Goal: Information Seeking & Learning: Learn about a topic

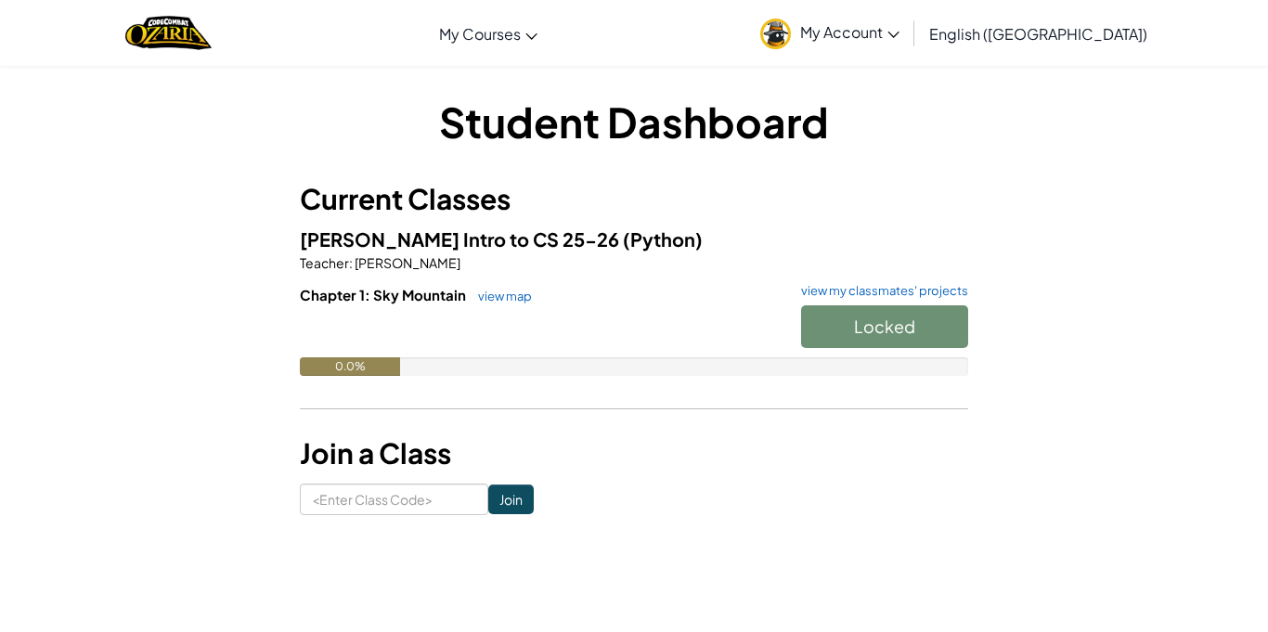
click at [945, 341] on div "Locked" at bounding box center [876, 331] width 186 height 52
click at [931, 323] on div "Locked" at bounding box center [876, 331] width 186 height 52
click at [942, 292] on link "view my classmates' projects" at bounding box center [880, 291] width 176 height 12
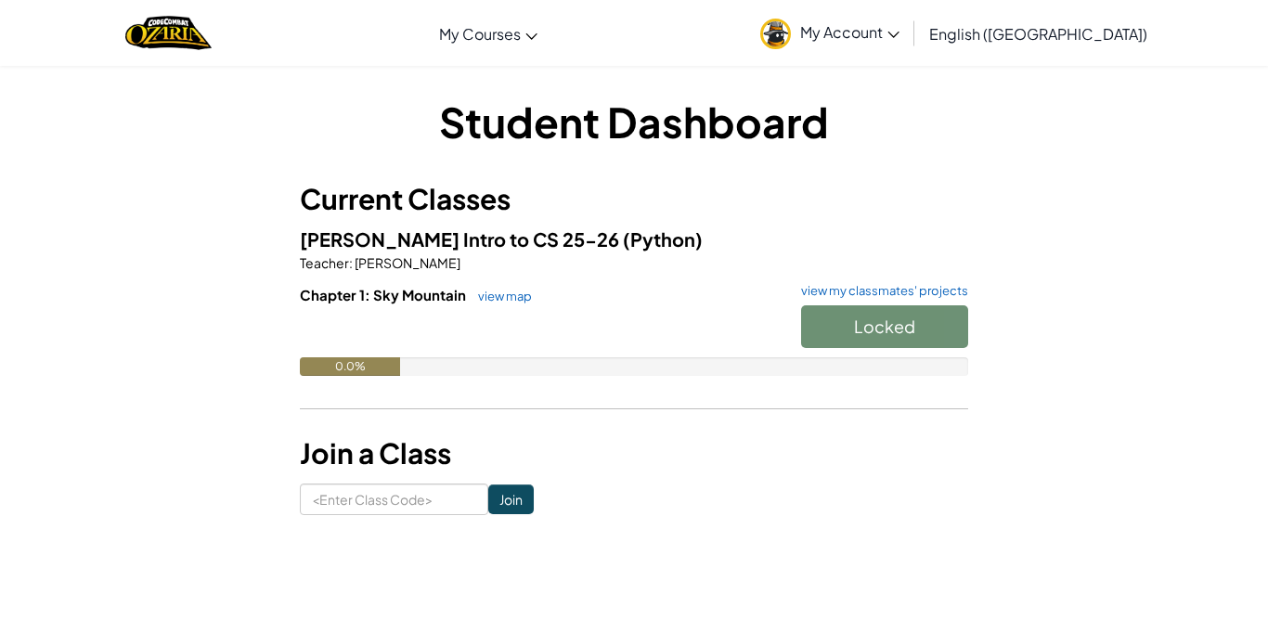
click at [393, 366] on div "0.0%" at bounding box center [350, 366] width 100 height 19
click at [519, 298] on link "view map" at bounding box center [500, 296] width 63 height 15
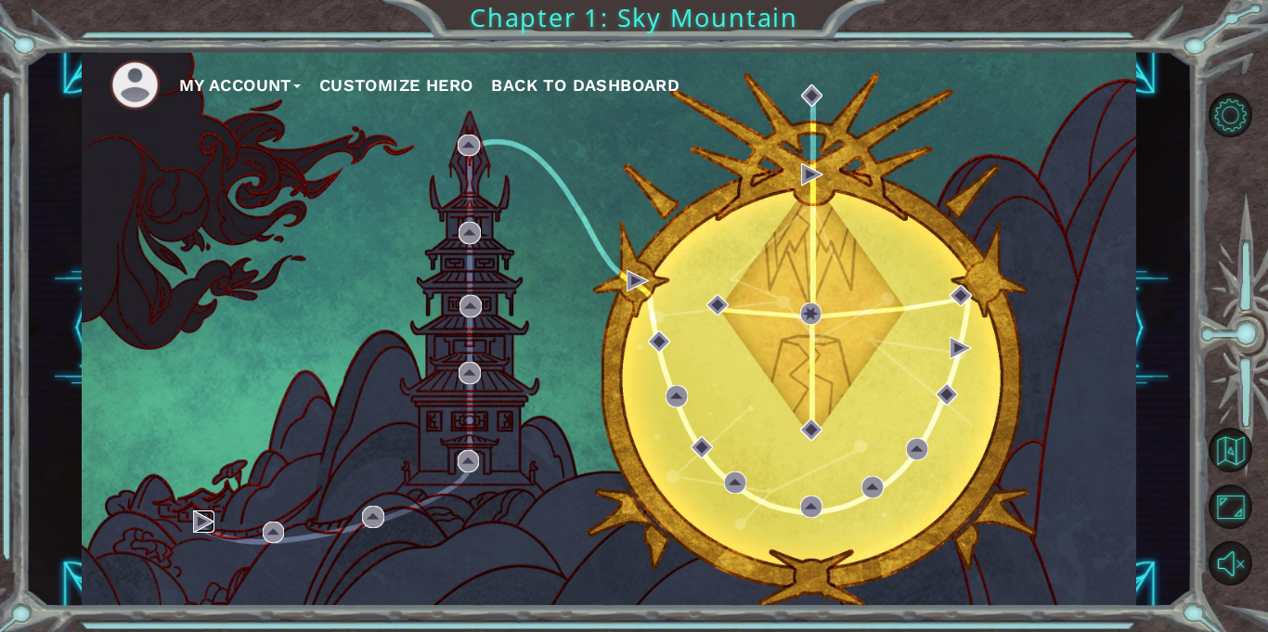
click at [198, 530] on img at bounding box center [204, 522] width 22 height 22
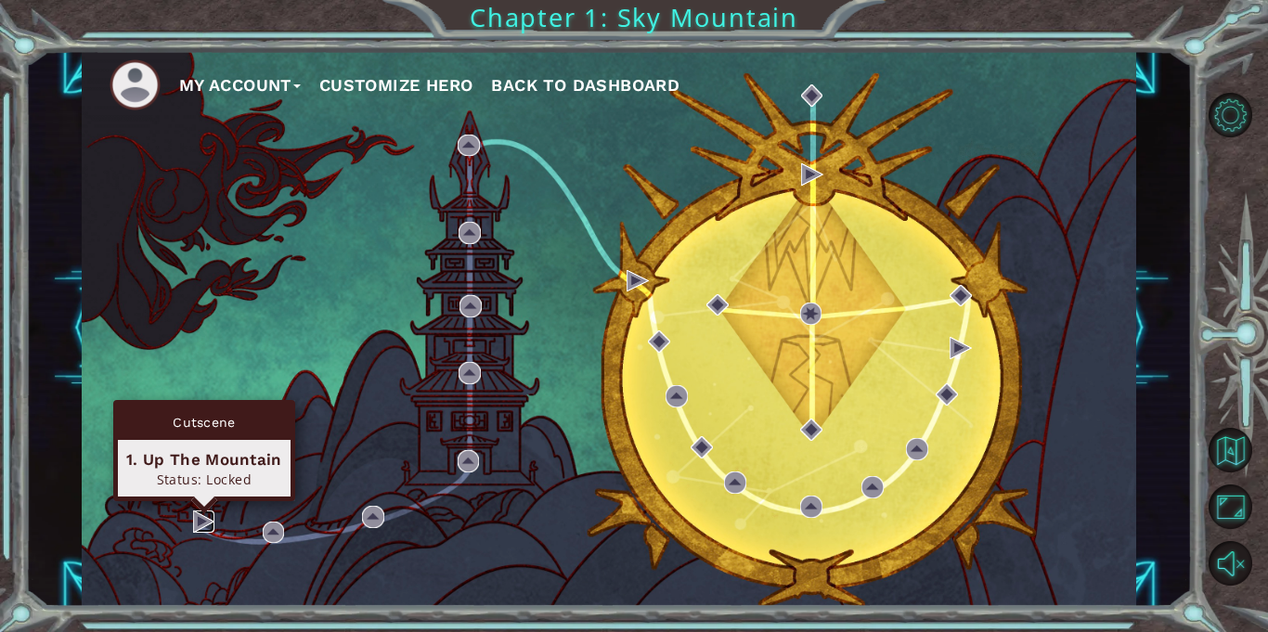
click at [207, 525] on img at bounding box center [204, 522] width 22 height 22
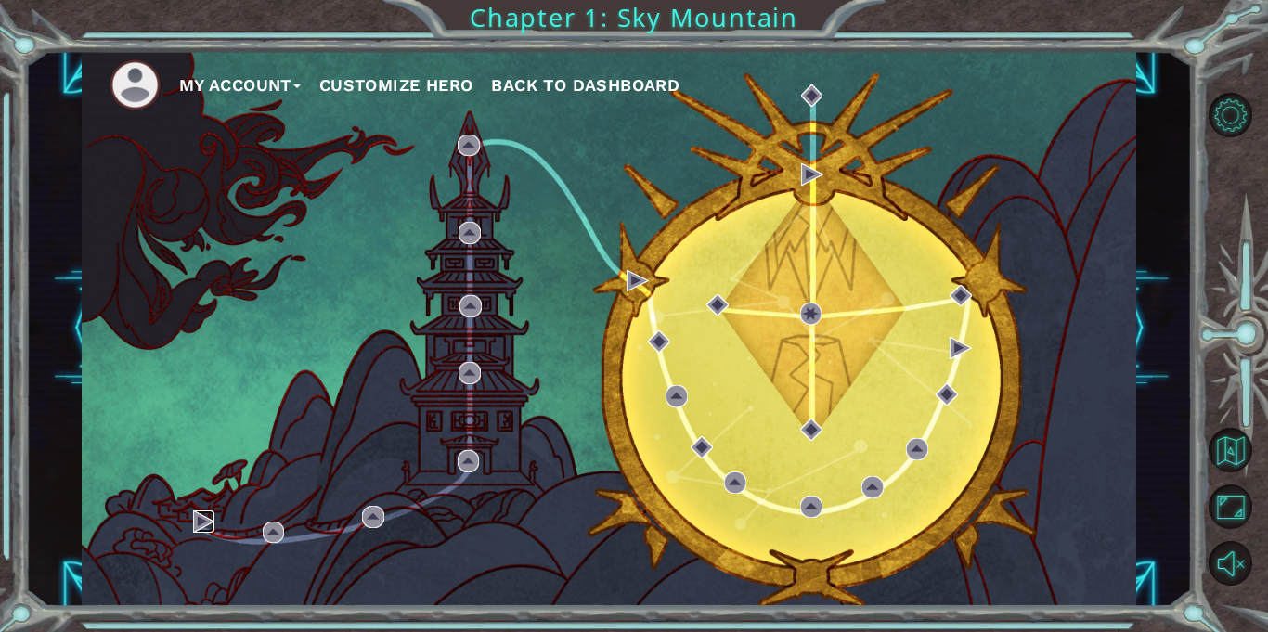
click at [207, 522] on img at bounding box center [204, 522] width 22 height 22
click at [193, 518] on img at bounding box center [204, 522] width 22 height 22
click at [205, 526] on img at bounding box center [204, 522] width 22 height 22
click at [213, 511] on img at bounding box center [204, 522] width 22 height 22
click at [232, 464] on div "My Account Customize Hero Back to Dashboard" at bounding box center [609, 328] width 1055 height 556
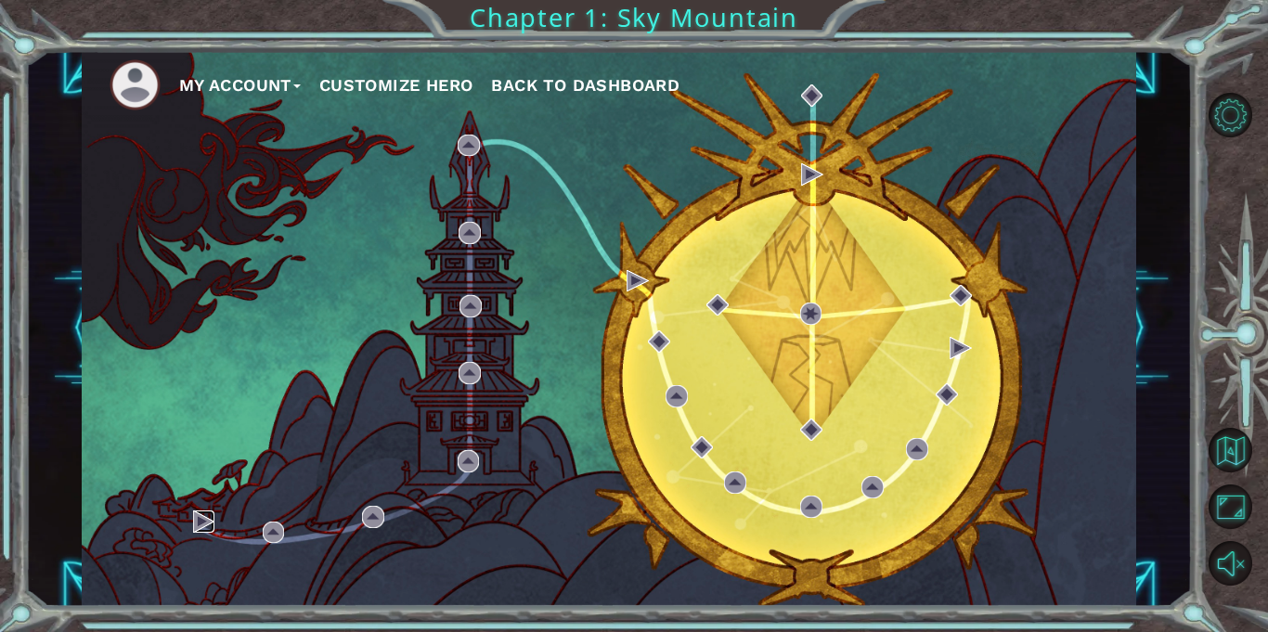
click at [210, 517] on img at bounding box center [204, 522] width 22 height 22
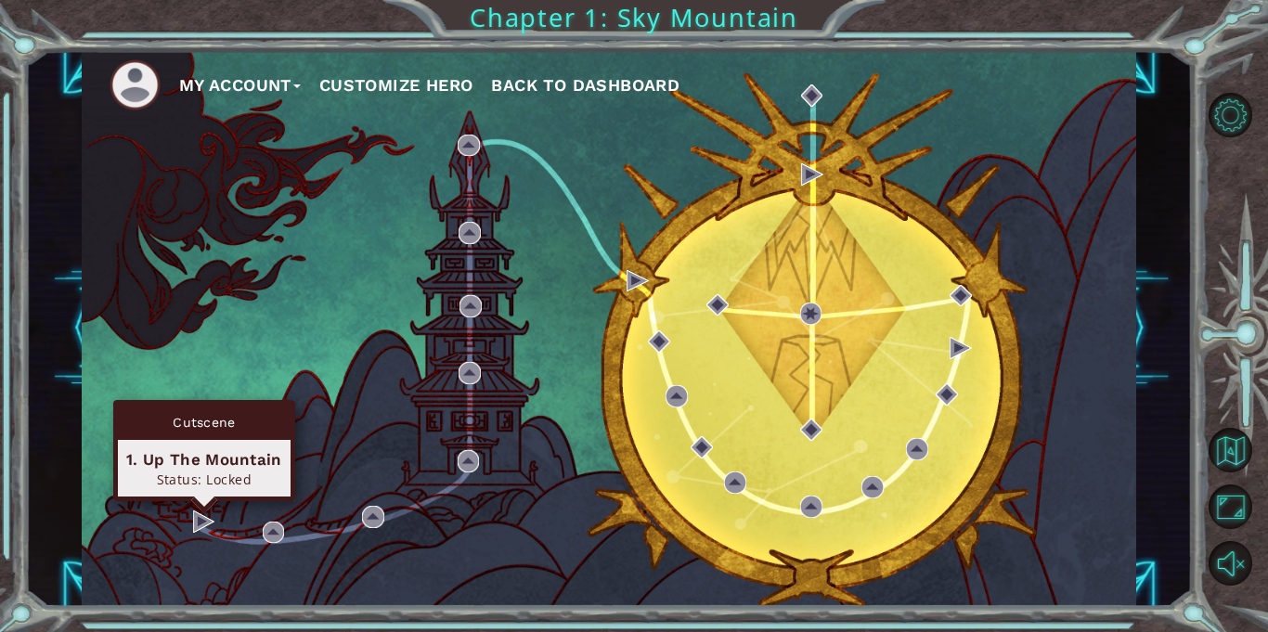
click at [1255, 200] on div at bounding box center [1240, 339] width 57 height 506
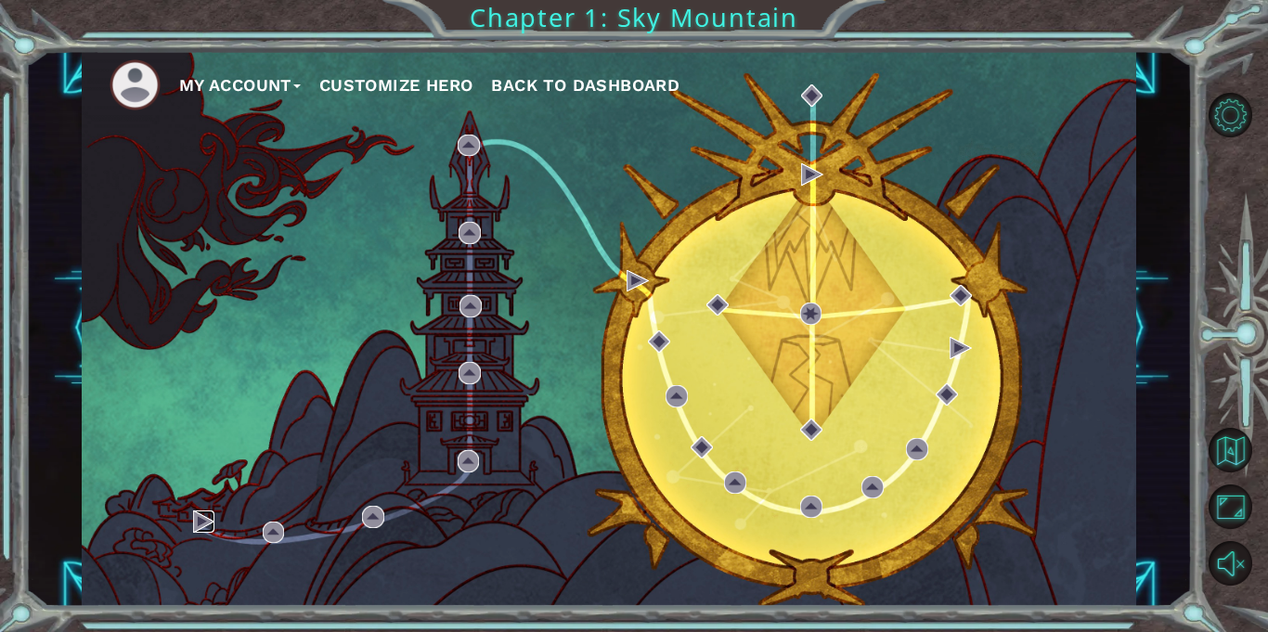
click at [193, 527] on img at bounding box center [204, 522] width 22 height 22
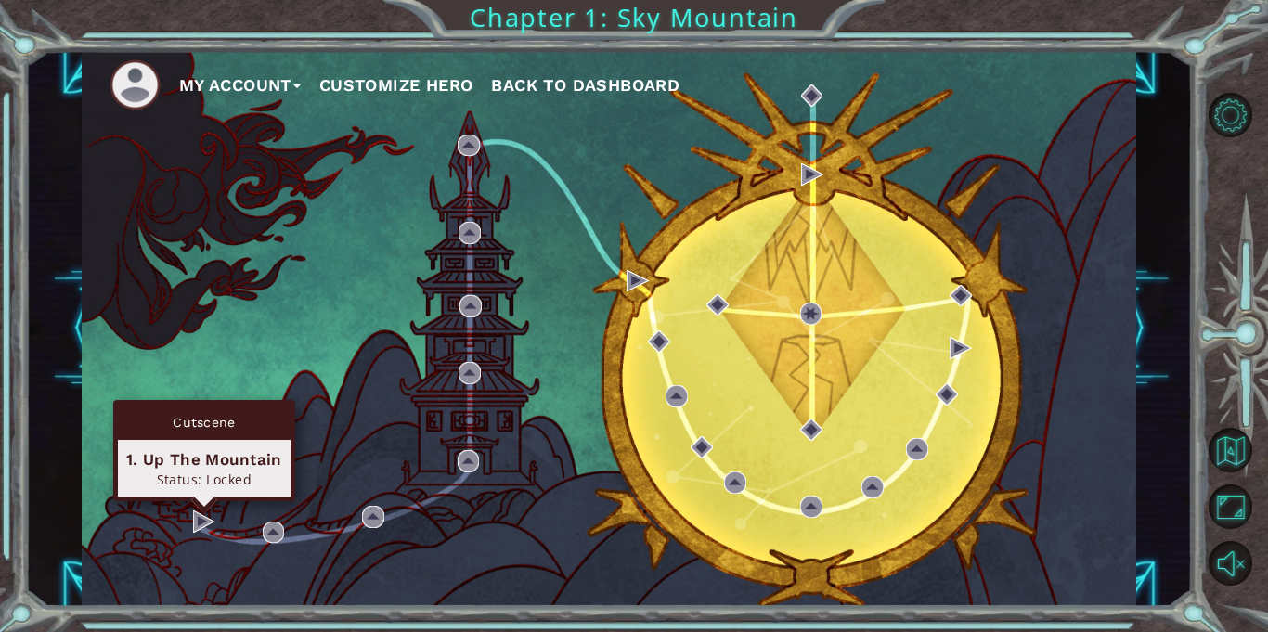
click at [244, 456] on div "1. Up The Mountain" at bounding box center [204, 459] width 156 height 22
click at [253, 432] on div "Cutscene" at bounding box center [204, 422] width 173 height 35
click at [210, 530] on img at bounding box center [204, 522] width 22 height 22
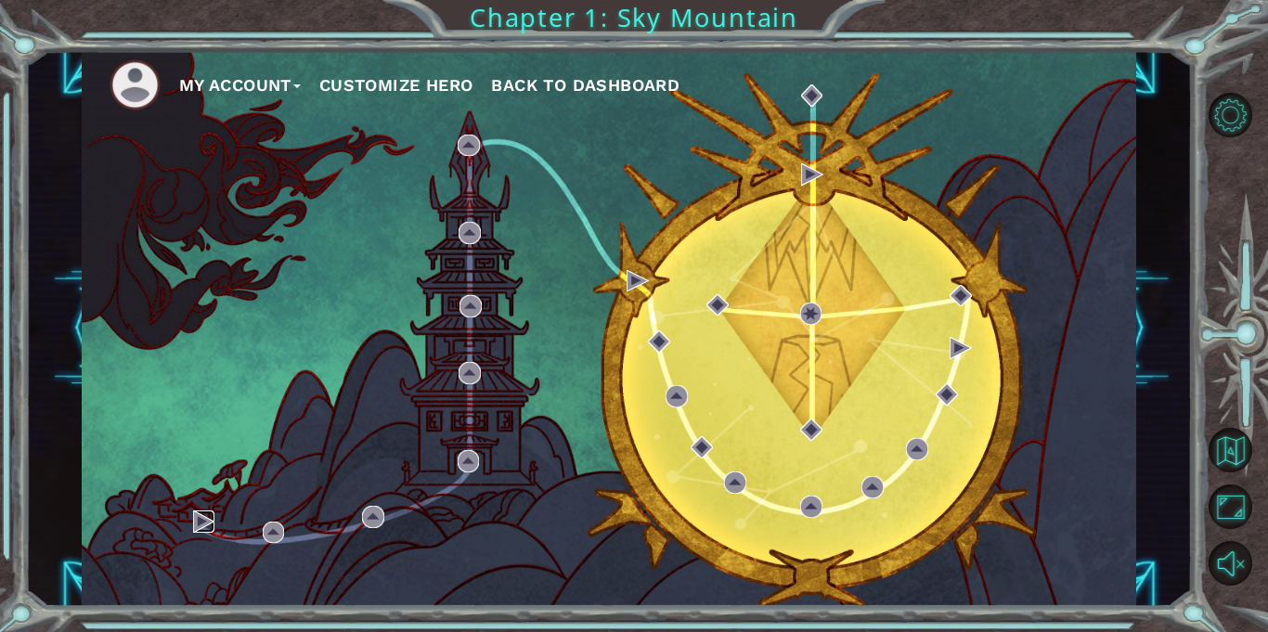
click at [207, 518] on img at bounding box center [204, 522] width 22 height 22
click at [243, 92] on button "My Account" at bounding box center [240, 85] width 122 height 28
